Goal: Browse casually

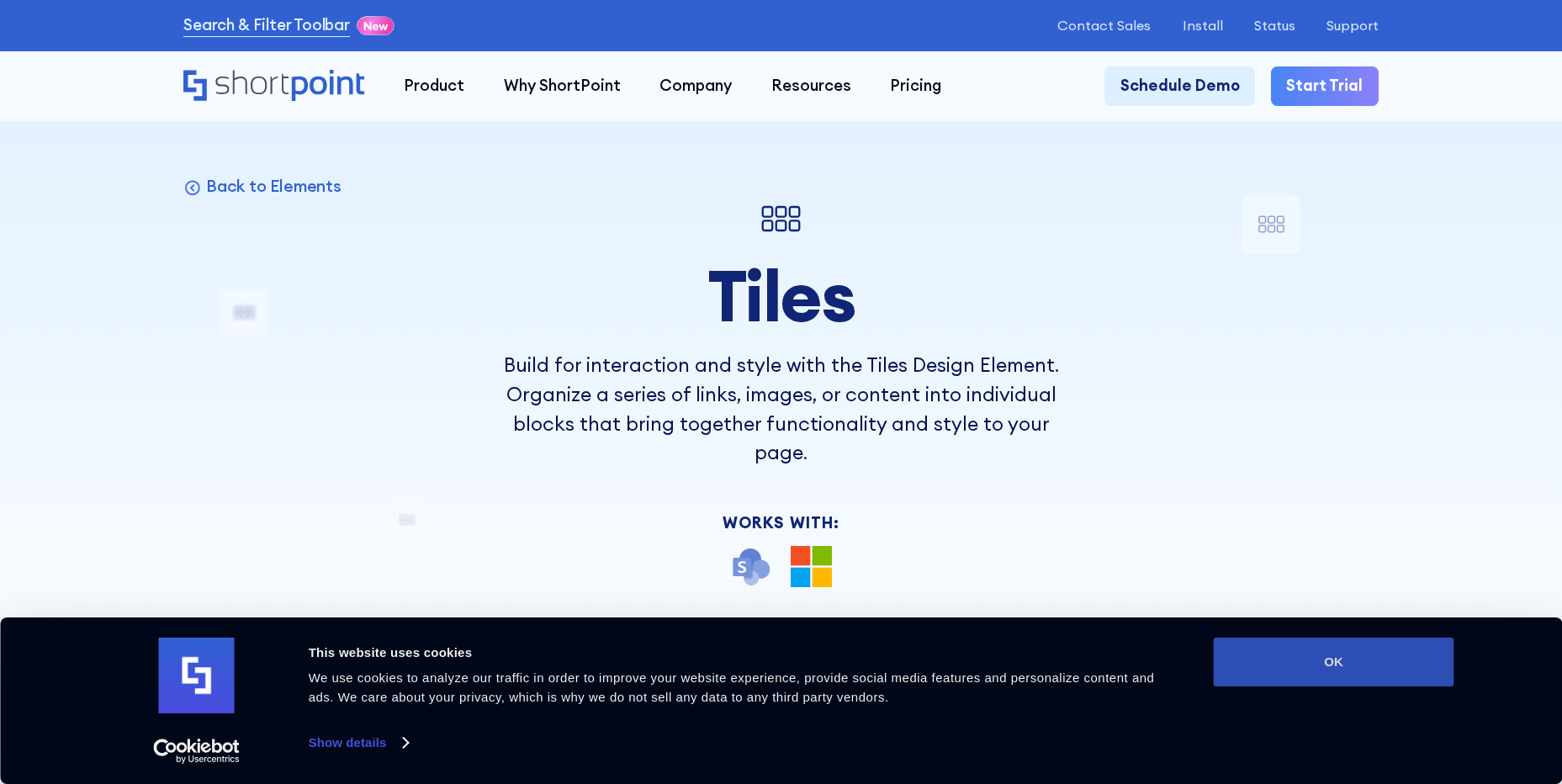
click at [1284, 663] on button "OK" at bounding box center [1334, 661] width 240 height 49
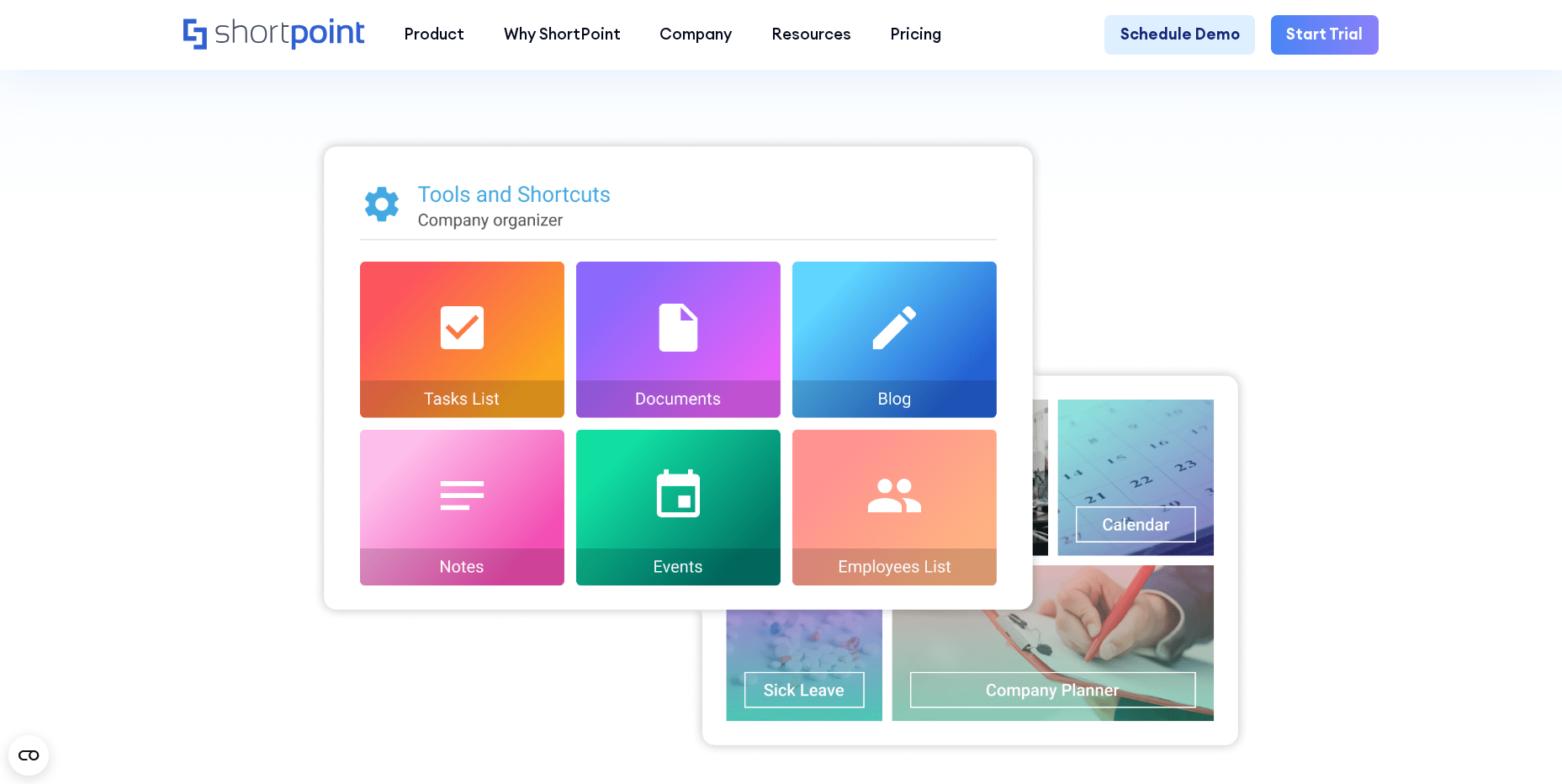
scroll to position [673, 0]
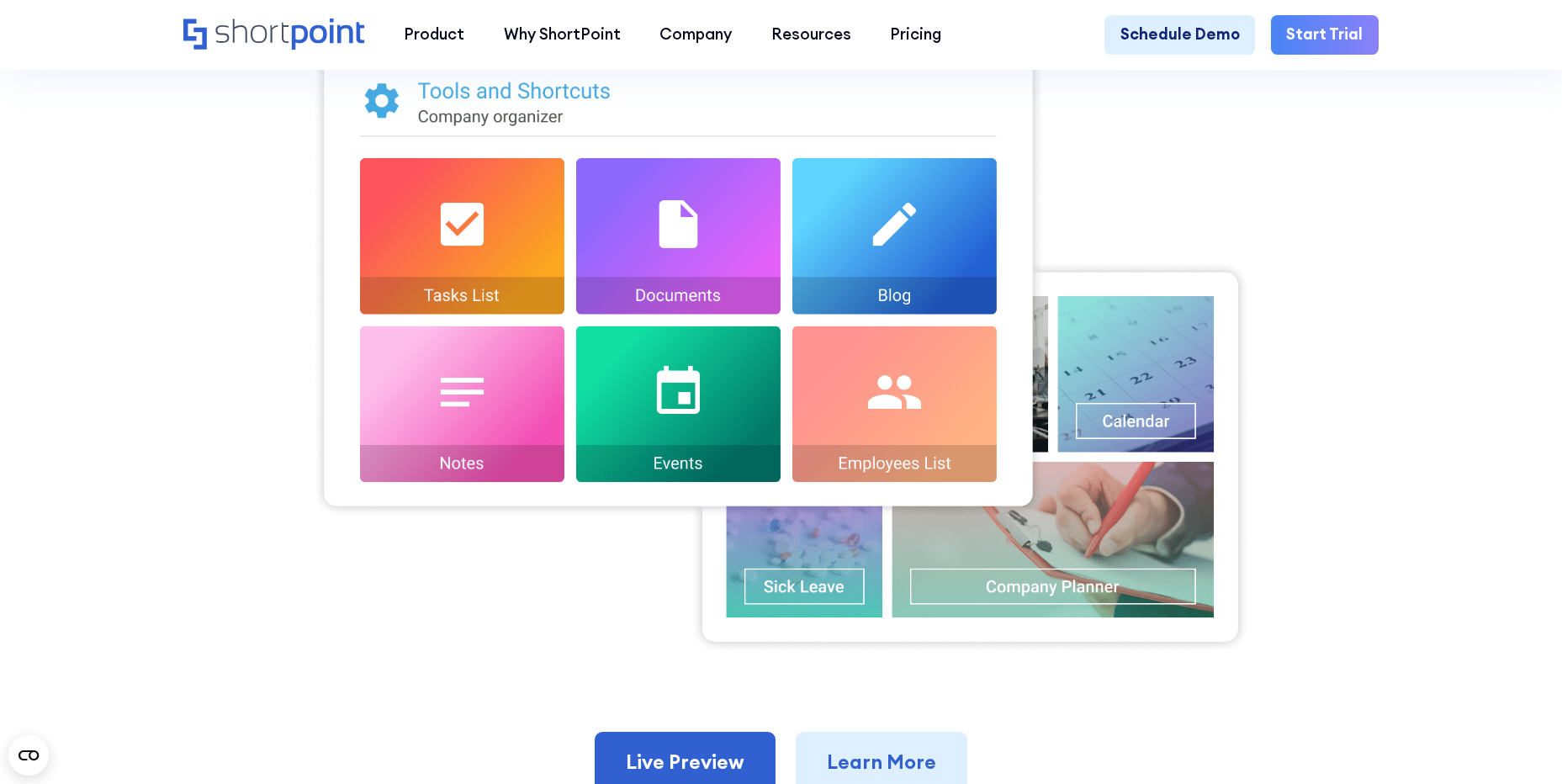
click at [950, 566] on img at bounding box center [780, 342] width 937 height 623
click at [804, 362] on img at bounding box center [780, 342] width 937 height 623
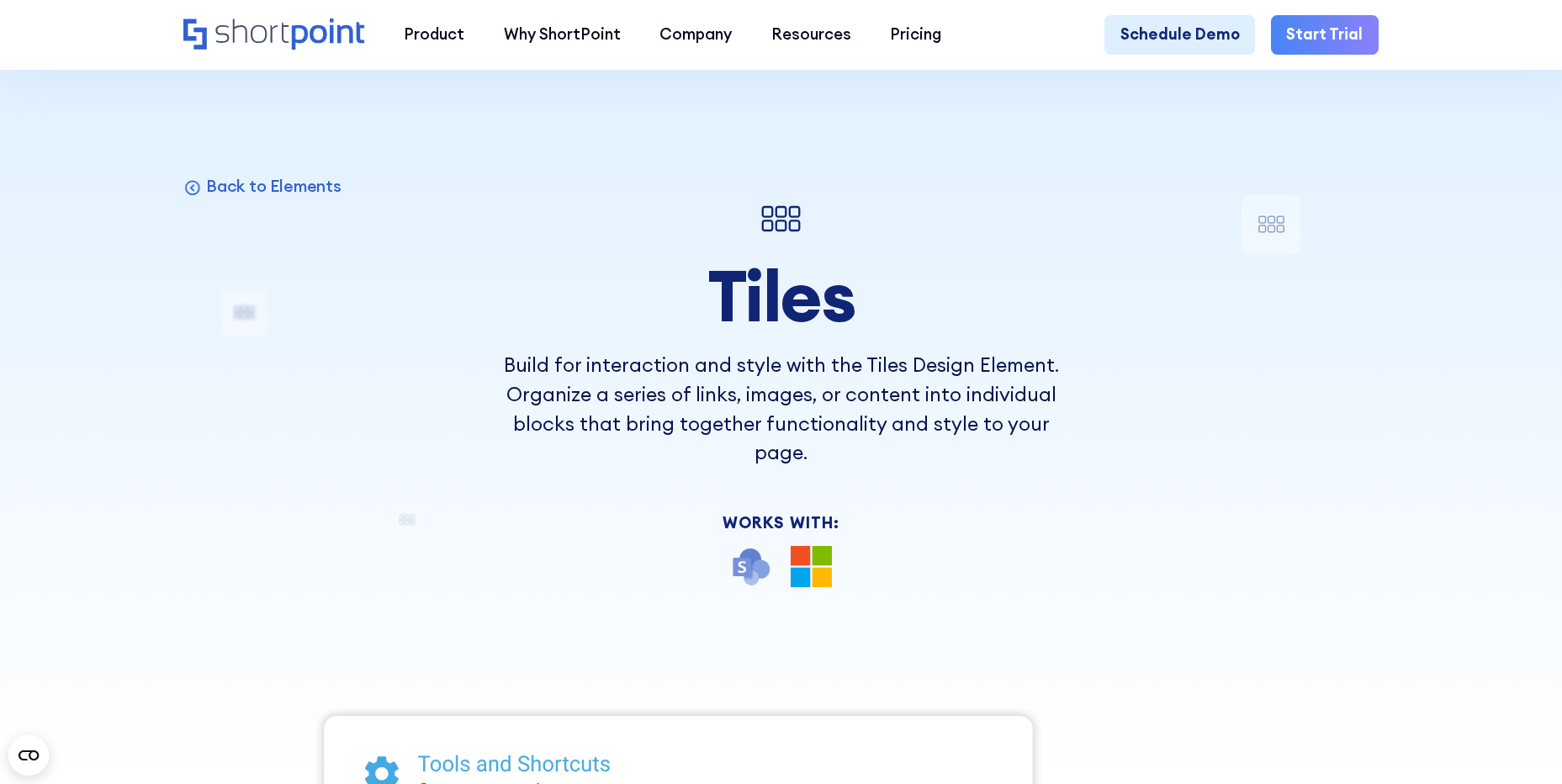
scroll to position [505, 0]
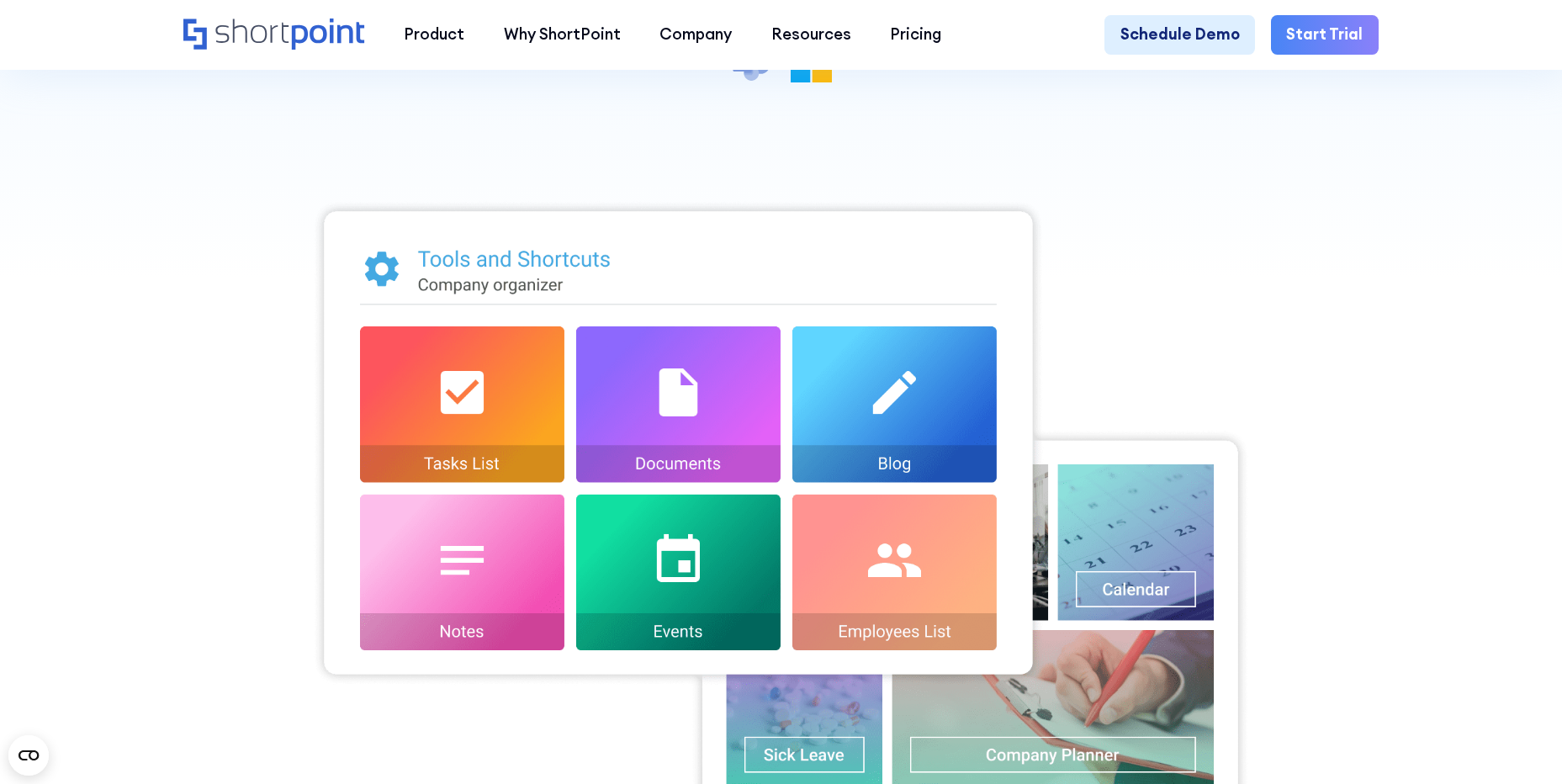
click at [641, 387] on img at bounding box center [780, 510] width 937 height 623
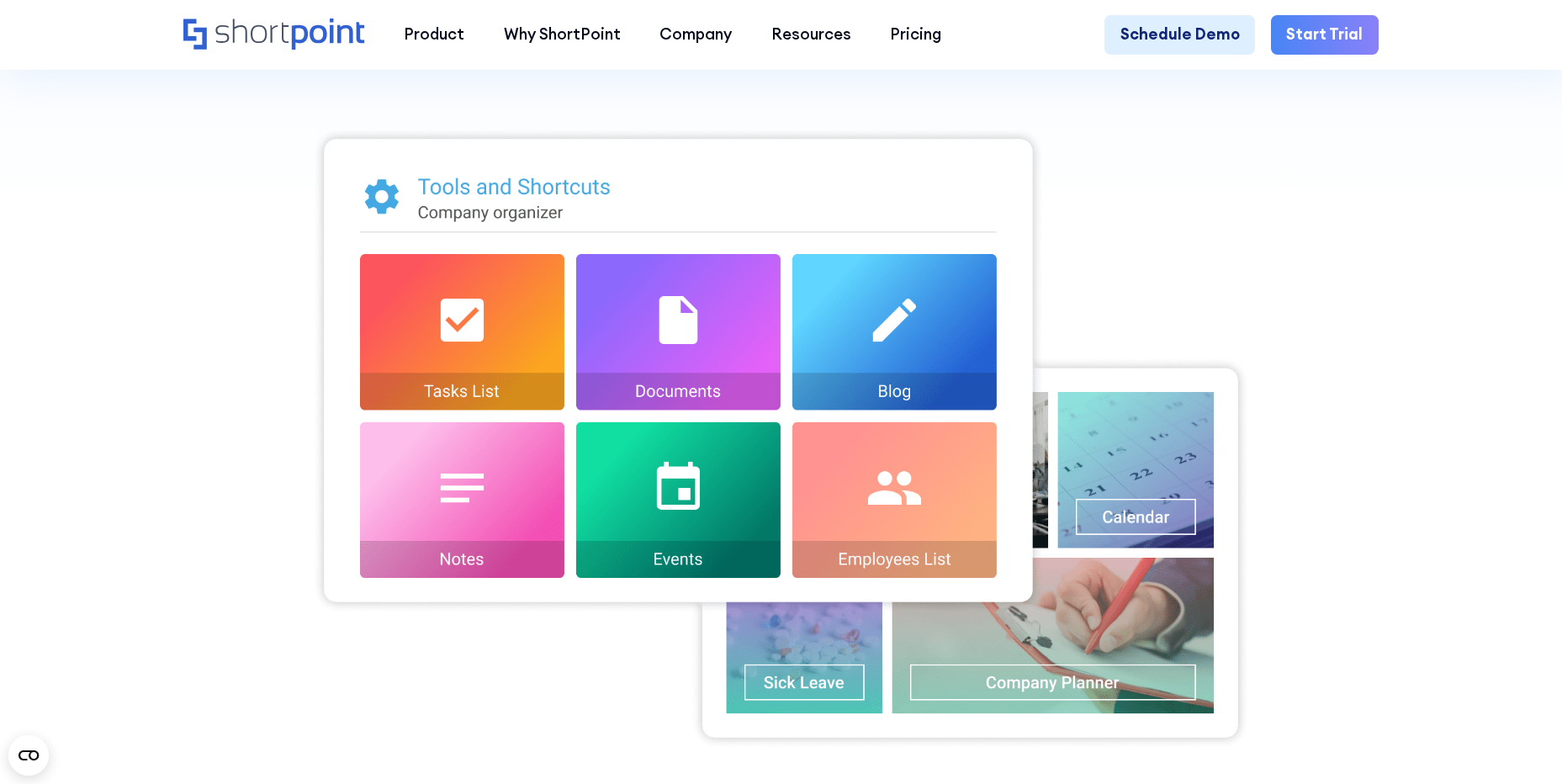
scroll to position [505, 0]
